Goal: Download file/media

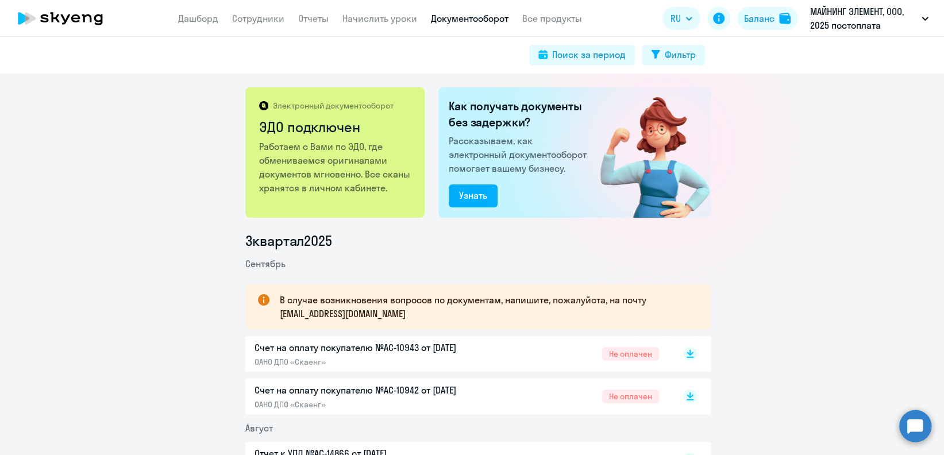
scroll to position [76, 0]
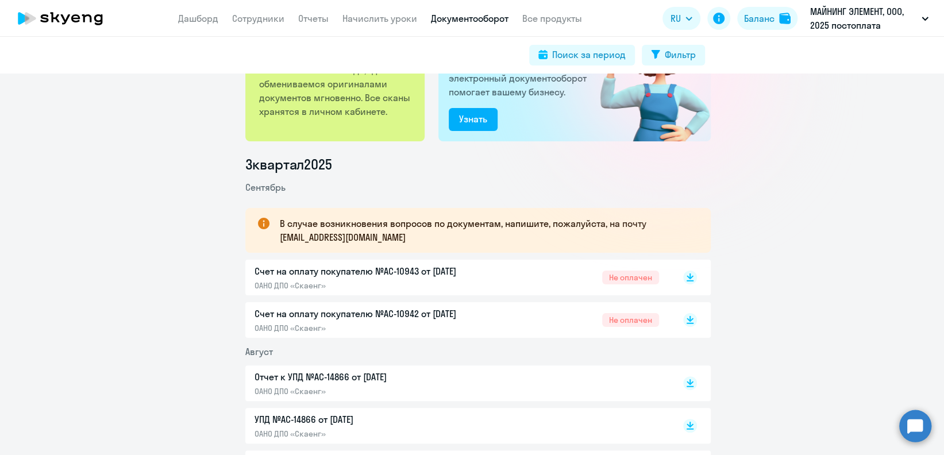
click at [693, 383] on div "Отчет к УПД №AC-14866 от 31.08.2025 ОАНО ДПО «Скаенг»" at bounding box center [477, 383] width 465 height 36
click at [683, 380] on rect at bounding box center [690, 383] width 14 height 14
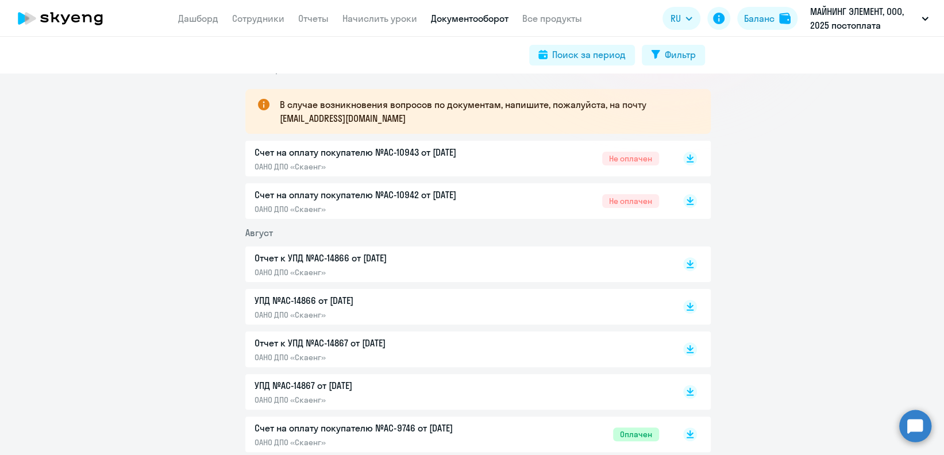
scroll to position [230, 0]
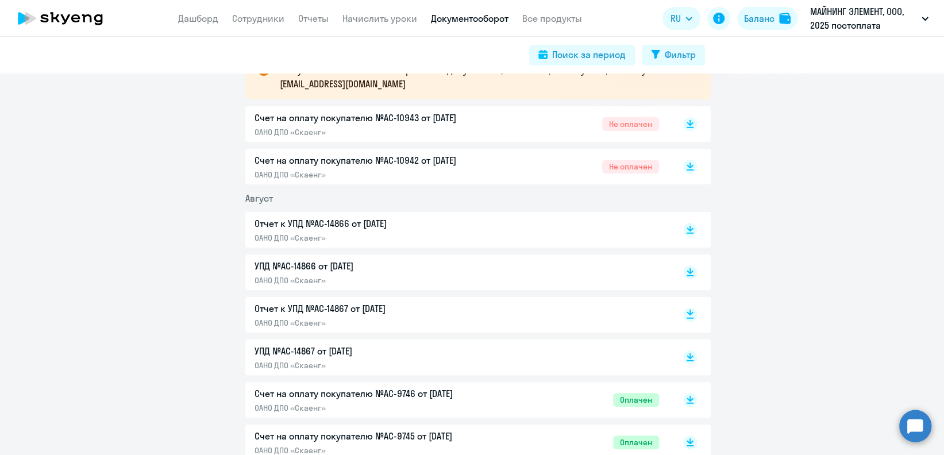
click at [683, 312] on rect at bounding box center [690, 315] width 14 height 14
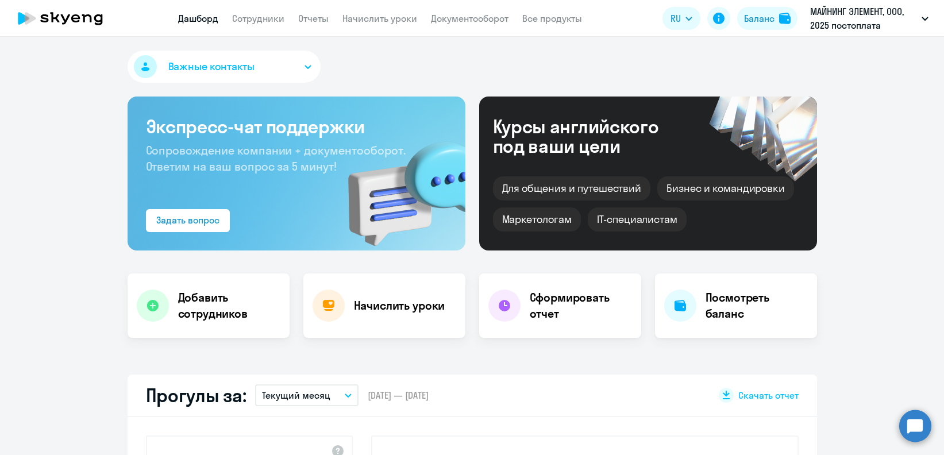
select select "30"
click at [478, 24] on link "Документооборот" at bounding box center [470, 18] width 78 height 11
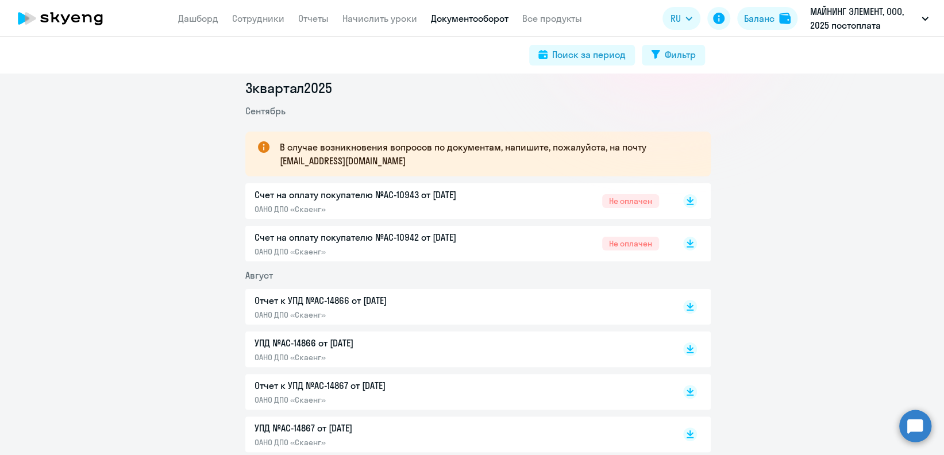
scroll to position [230, 0]
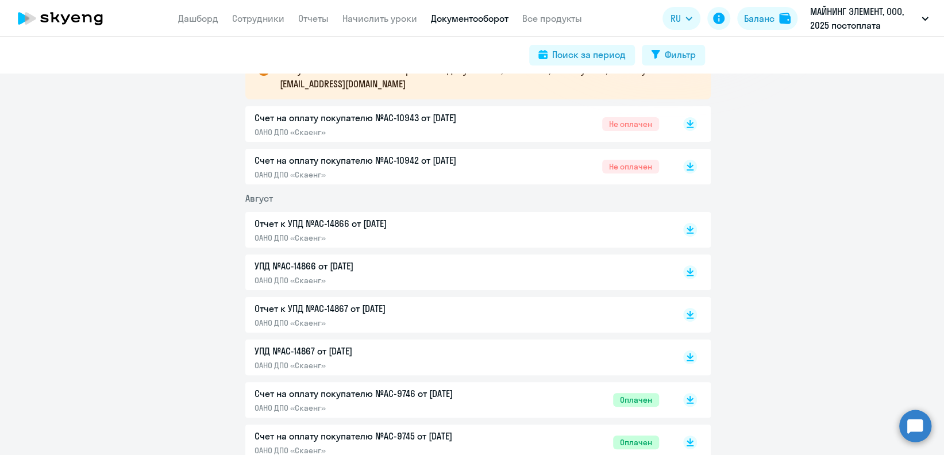
click at [691, 310] on div "Отчет к УПД №AC-14867 от 31.08.2025 ОАНО ДПО «Скаенг»" at bounding box center [477, 315] width 465 height 36
click at [689, 311] on rect at bounding box center [690, 315] width 14 height 14
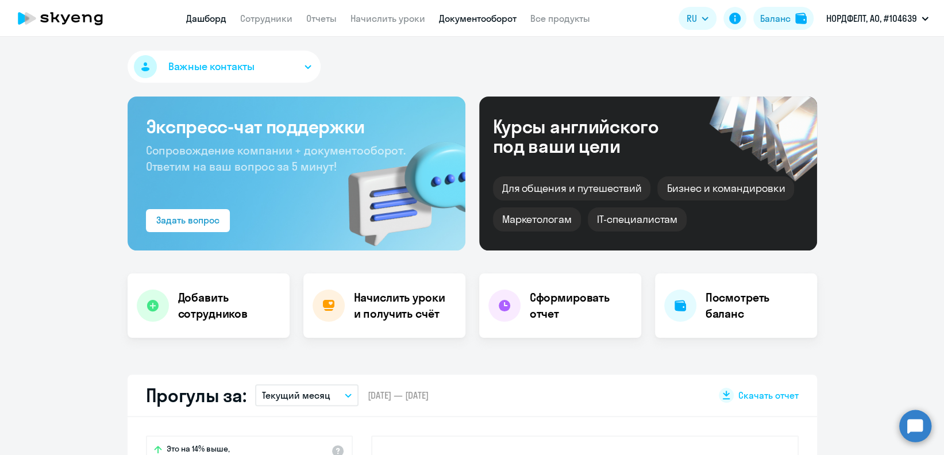
click at [455, 20] on link "Документооборот" at bounding box center [478, 18] width 78 height 11
click at [466, 18] on link "Документооборот" at bounding box center [478, 18] width 78 height 11
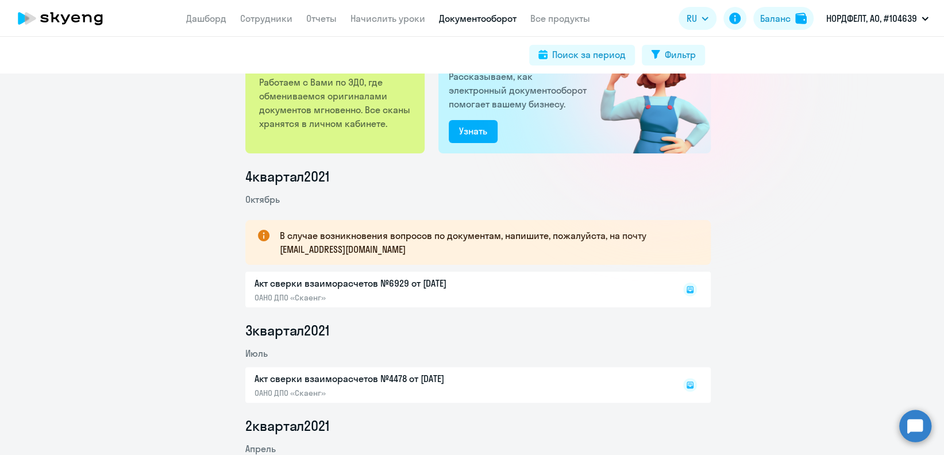
scroll to position [153, 0]
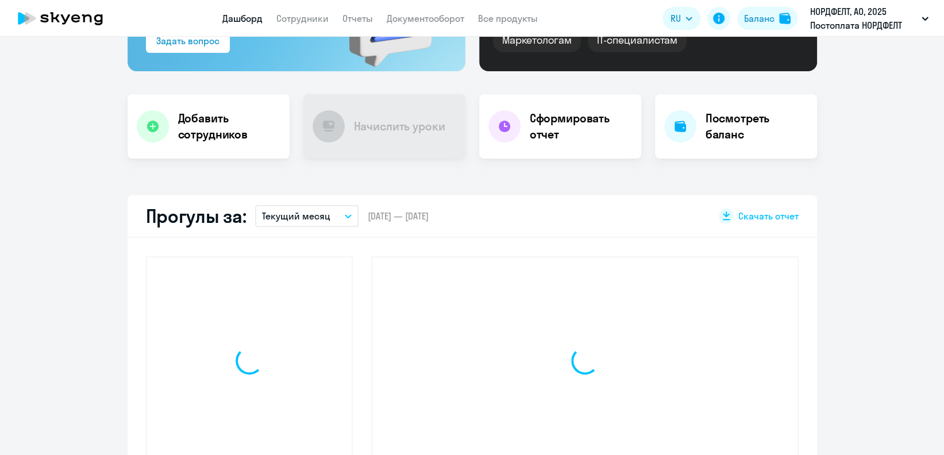
scroll to position [180, 0]
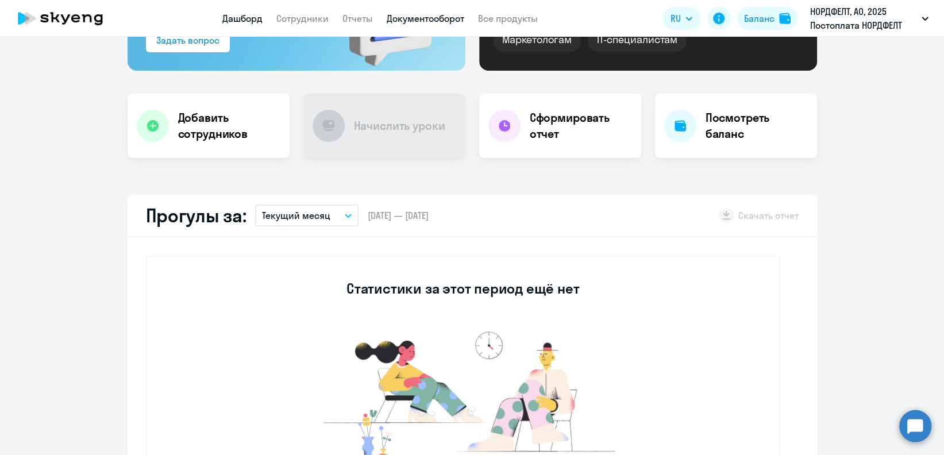
click at [447, 20] on link "Документооборот" at bounding box center [426, 18] width 78 height 11
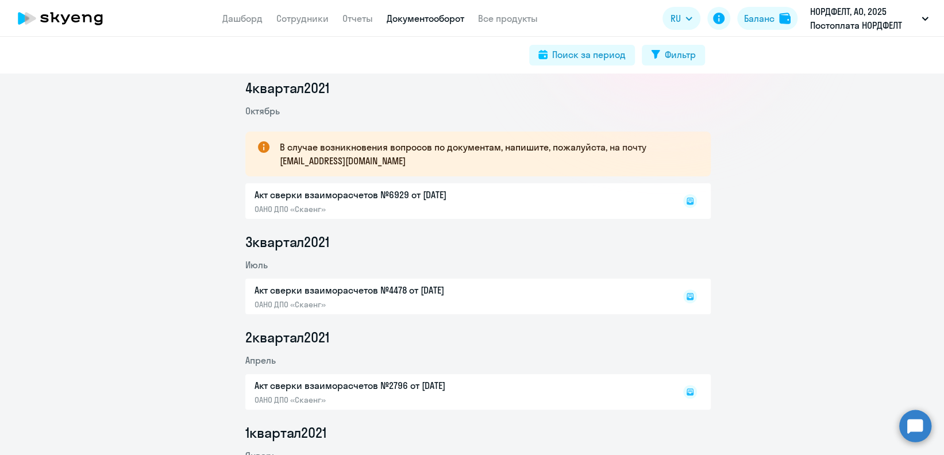
scroll to position [230, 0]
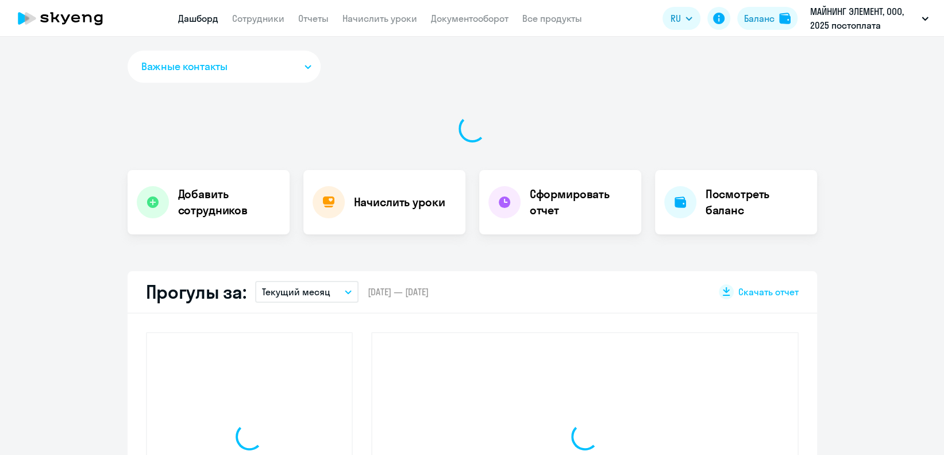
select select "30"
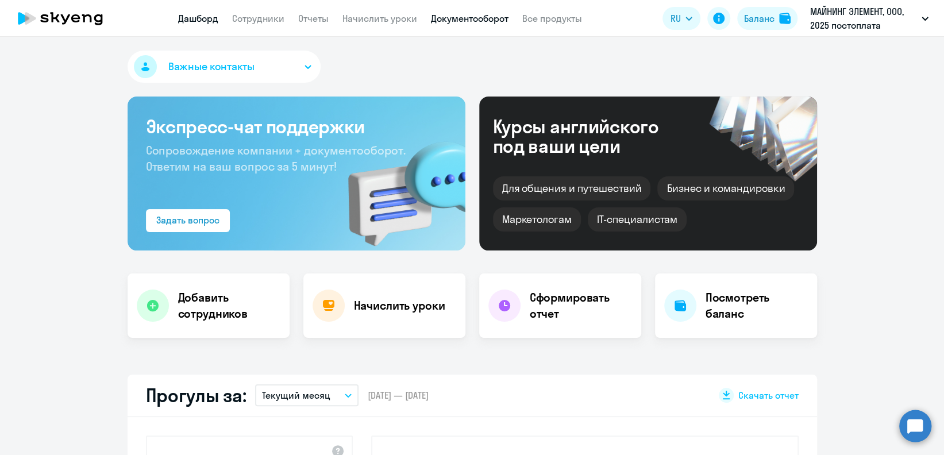
click at [484, 17] on link "Документооборот" at bounding box center [470, 18] width 78 height 11
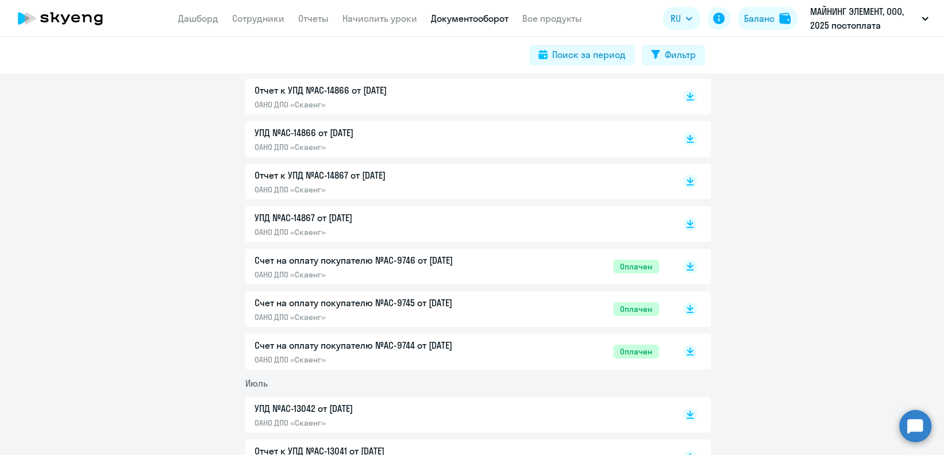
scroll to position [383, 0]
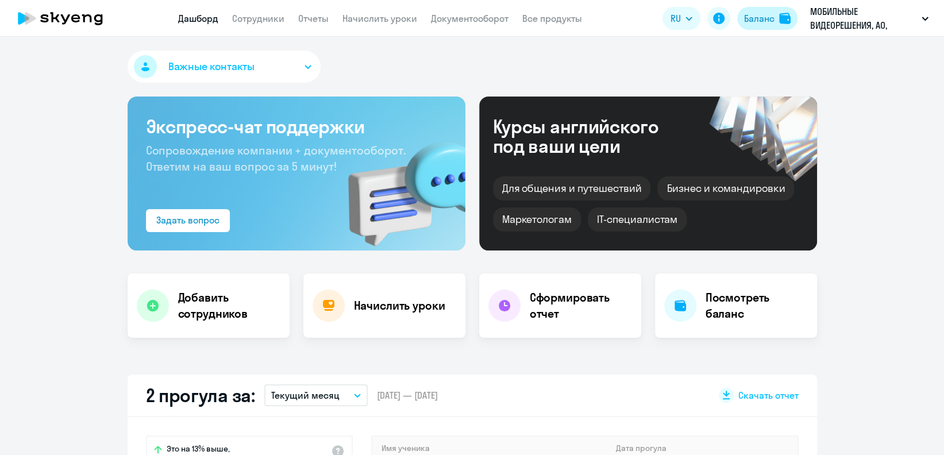
click at [750, 19] on div "Баланс" at bounding box center [759, 18] width 30 height 14
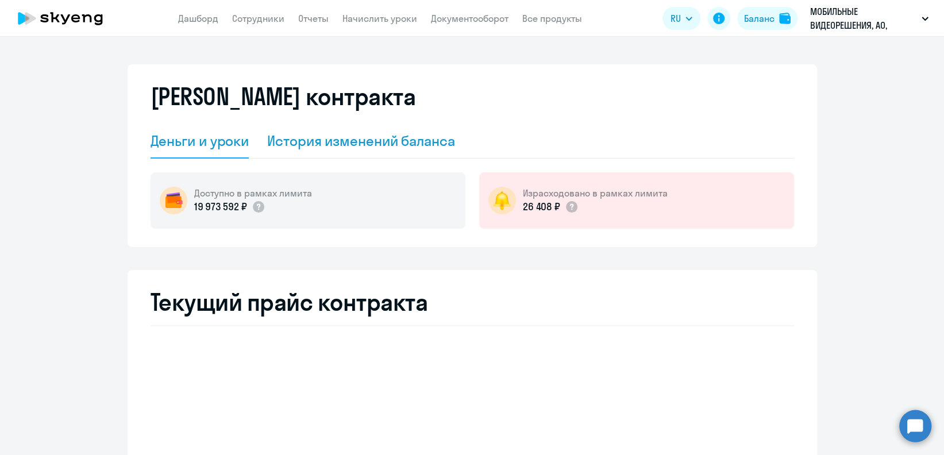
click at [371, 136] on div "История изменений баланса" at bounding box center [361, 141] width 188 height 18
select select "english_adult_not_native_speaker"
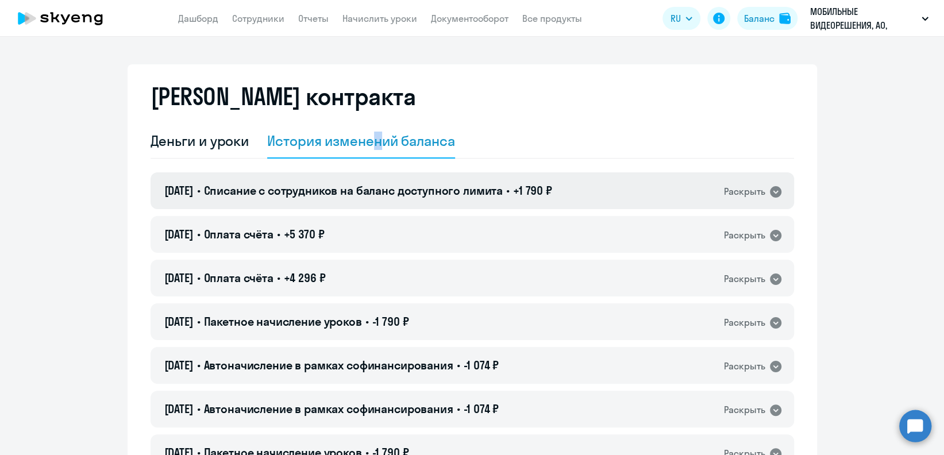
drag, startPoint x: 371, startPoint y: 136, endPoint x: 683, endPoint y: 182, distance: 315.3
click at [683, 182] on div "08.09.2025 • Списание с сотрудников на баланс доступного лимита • +1 790 ₽ Раск…" at bounding box center [472, 190] width 643 height 37
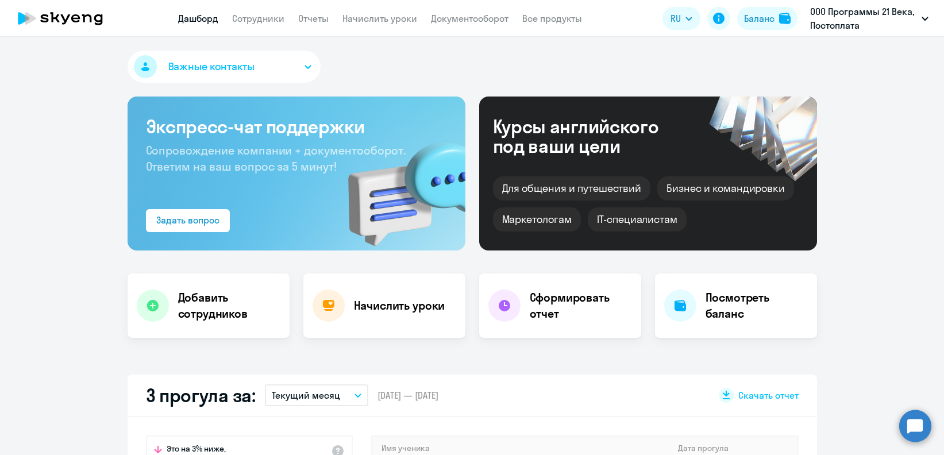
click at [248, 18] on link "Сотрудники" at bounding box center [258, 18] width 52 height 11
select select "30"
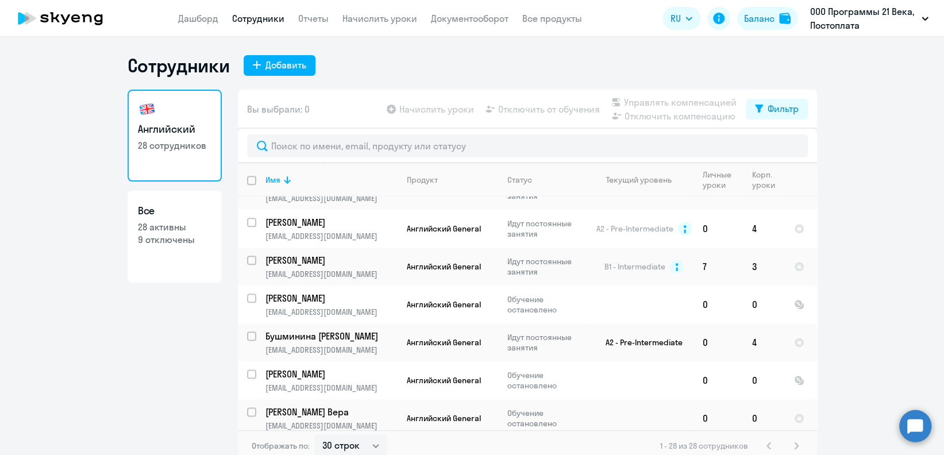
scroll to position [824, 0]
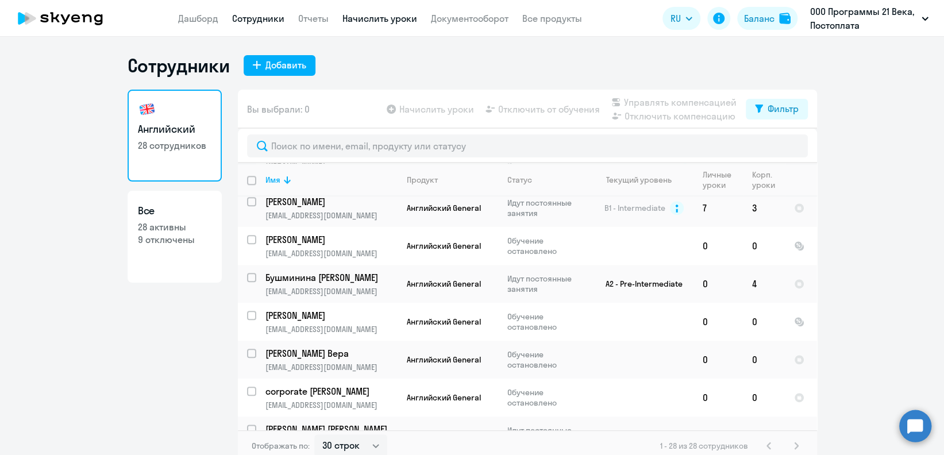
click at [395, 18] on link "Начислить уроки" at bounding box center [379, 18] width 75 height 11
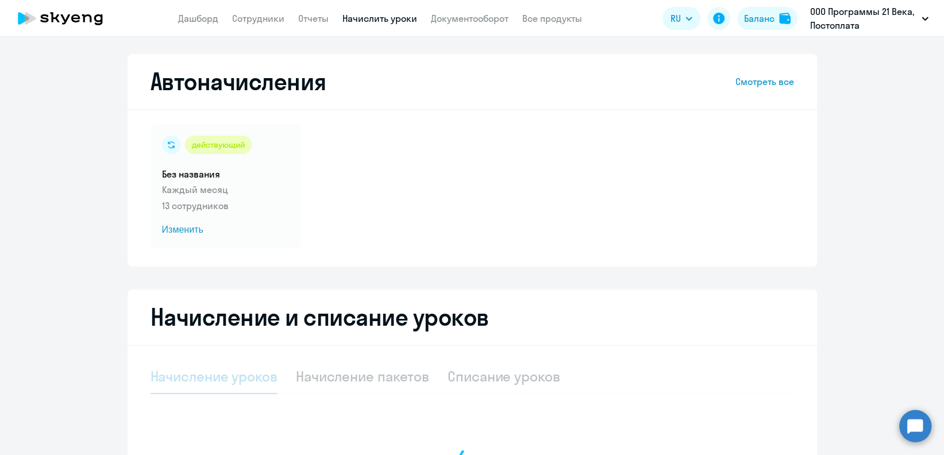
select select "10"
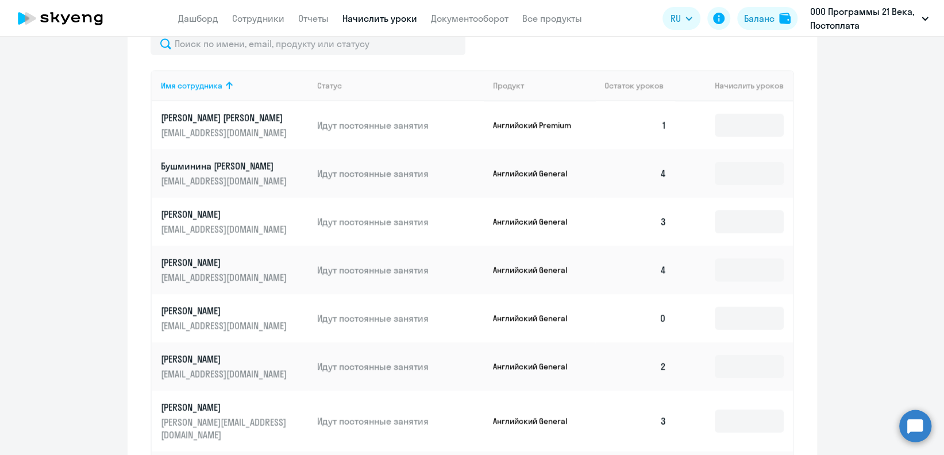
scroll to position [216, 0]
